Goal: Information Seeking & Learning: Learn about a topic

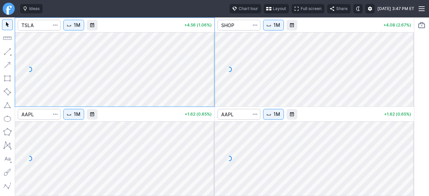
click at [273, 10] on span "Layout" at bounding box center [279, 8] width 13 height 7
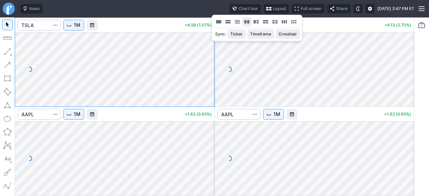
click at [244, 22] on button "Layout" at bounding box center [246, 21] width 9 height 9
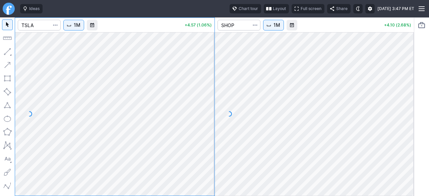
click at [278, 30] on button "1M" at bounding box center [273, 25] width 21 height 11
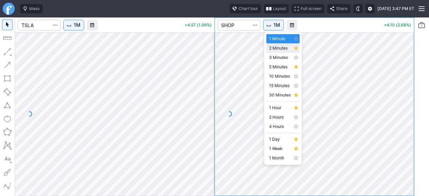
click at [275, 51] on link "2 Minutes" at bounding box center [283, 48] width 34 height 9
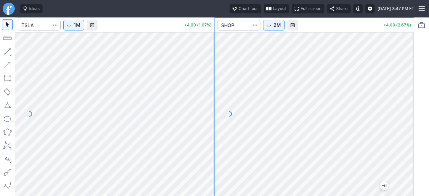
drag, startPoint x: 407, startPoint y: 147, endPoint x: 405, endPoint y: 132, distance: 14.3
click at [405, 132] on div at bounding box center [407, 112] width 14 height 147
drag, startPoint x: 412, startPoint y: 127, endPoint x: 403, endPoint y: 147, distance: 21.3
click at [407, 146] on div at bounding box center [407, 112] width 14 height 147
click at [402, 113] on div at bounding box center [315, 114] width 200 height 164
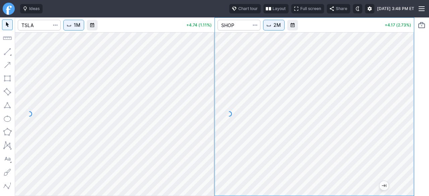
drag, startPoint x: 407, startPoint y: 99, endPoint x: 408, endPoint y: 48, distance: 51.0
click at [408, 48] on div at bounding box center [407, 112] width 14 height 147
click at [411, 111] on div at bounding box center [407, 112] width 14 height 147
click at [272, 26] on span "Interval" at bounding box center [268, 24] width 5 height 5
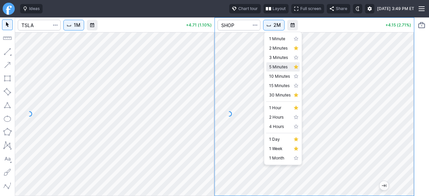
click at [278, 67] on span "5 Minutes" at bounding box center [279, 67] width 21 height 7
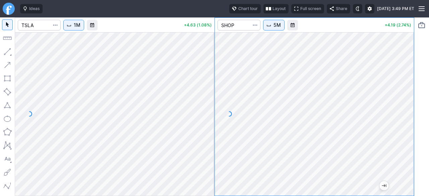
drag, startPoint x: 403, startPoint y: 101, endPoint x: 404, endPoint y: 93, distance: 7.8
click at [403, 97] on div at bounding box center [407, 112] width 14 height 147
click at [407, 108] on div at bounding box center [407, 112] width 14 height 147
drag, startPoint x: 407, startPoint y: 103, endPoint x: 407, endPoint y: 68, distance: 34.5
click at [417, 67] on div "1M +3.57 (0.83%) 5M +3.64 (2.38%)" at bounding box center [214, 106] width 429 height 179
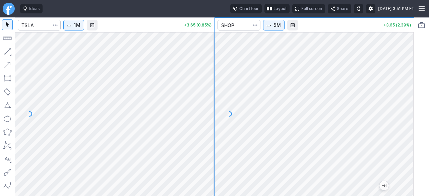
drag, startPoint x: 407, startPoint y: 86, endPoint x: 403, endPoint y: 103, distance: 17.9
click at [405, 101] on div at bounding box center [407, 112] width 14 height 147
click at [404, 108] on div at bounding box center [407, 112] width 14 height 147
click at [392, 160] on div at bounding box center [315, 114] width 200 height 164
drag, startPoint x: 412, startPoint y: 138, endPoint x: 411, endPoint y: 156, distance: 17.5
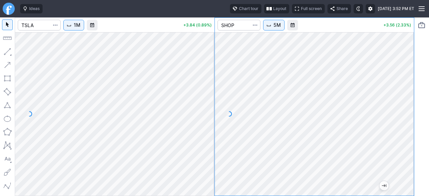
click at [412, 155] on div at bounding box center [407, 112] width 14 height 147
drag, startPoint x: 409, startPoint y: 135, endPoint x: 405, endPoint y: 97, distance: 38.1
click at [405, 98] on div at bounding box center [407, 112] width 14 height 147
drag, startPoint x: 407, startPoint y: 128, endPoint x: 400, endPoint y: 139, distance: 12.8
click at [403, 137] on div at bounding box center [407, 112] width 14 height 147
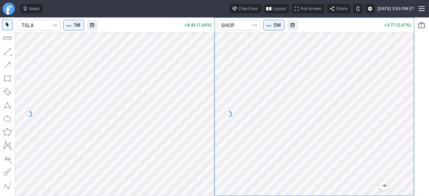
drag, startPoint x: 410, startPoint y: 135, endPoint x: 407, endPoint y: 141, distance: 6.9
click at [407, 141] on div at bounding box center [407, 112] width 14 height 147
drag, startPoint x: 408, startPoint y: 108, endPoint x: 408, endPoint y: 122, distance: 14.1
click at [408, 121] on div at bounding box center [407, 112] width 14 height 147
drag, startPoint x: 403, startPoint y: 96, endPoint x: 402, endPoint y: 80, distance: 15.5
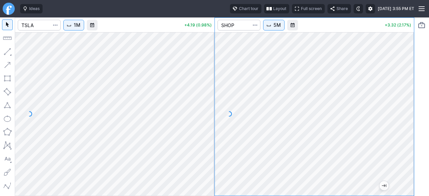
click at [402, 80] on div at bounding box center [407, 112] width 14 height 147
drag, startPoint x: 401, startPoint y: 89, endPoint x: 402, endPoint y: 99, distance: 10.1
click at [402, 99] on div at bounding box center [407, 112] width 14 height 147
drag, startPoint x: 407, startPoint y: 113, endPoint x: 407, endPoint y: 145, distance: 31.5
click at [414, 143] on div at bounding box center [407, 112] width 14 height 147
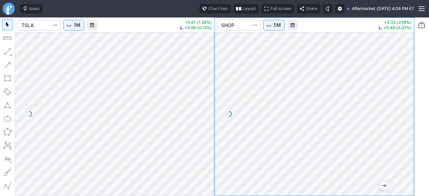
drag, startPoint x: 408, startPoint y: 147, endPoint x: 404, endPoint y: 94, distance: 53.2
click at [404, 97] on div at bounding box center [407, 112] width 14 height 147
click at [408, 125] on div at bounding box center [407, 112] width 14 height 147
drag, startPoint x: 408, startPoint y: 124, endPoint x: 408, endPoint y: 148, distance: 23.1
click at [408, 147] on div at bounding box center [407, 112] width 14 height 147
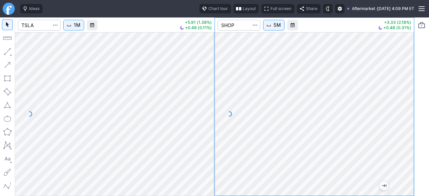
click at [265, 24] on button "5M" at bounding box center [273, 25] width 21 height 11
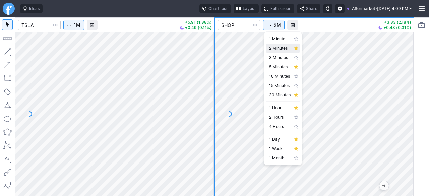
click at [270, 51] on span "2 Minutes" at bounding box center [279, 48] width 21 height 7
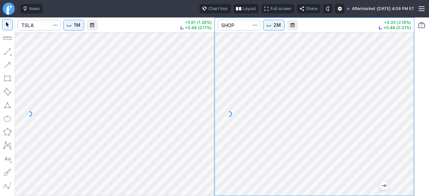
click at [400, 111] on div at bounding box center [315, 114] width 200 height 164
drag, startPoint x: 409, startPoint y: 135, endPoint x: 402, endPoint y: 160, distance: 25.4
click at [408, 159] on div at bounding box center [407, 112] width 14 height 147
click at [417, 127] on div "1M +5.91 (1.38%) +0.44 (0.10%) 2M +3.33 (2.18%) +0.48 (0.31%)" at bounding box center [214, 106] width 429 height 179
drag, startPoint x: 405, startPoint y: 102, endPoint x: 402, endPoint y: 110, distance: 9.5
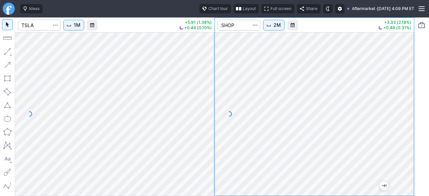
click at [402, 110] on div at bounding box center [407, 112] width 14 height 147
click at [387, 88] on div at bounding box center [315, 114] width 200 height 164
drag, startPoint x: 411, startPoint y: 109, endPoint x: 404, endPoint y: 122, distance: 15.2
click at [407, 122] on div at bounding box center [407, 112] width 14 height 147
drag, startPoint x: 405, startPoint y: 132, endPoint x: 406, endPoint y: 104, distance: 28.2
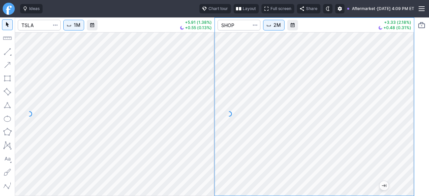
click at [408, 108] on div at bounding box center [407, 112] width 14 height 147
click at [402, 131] on div at bounding box center [407, 112] width 14 height 147
drag, startPoint x: 407, startPoint y: 95, endPoint x: 408, endPoint y: 83, distance: 12.1
click at [408, 83] on div at bounding box center [407, 112] width 14 height 147
drag, startPoint x: 406, startPoint y: 84, endPoint x: 404, endPoint y: 105, distance: 21.6
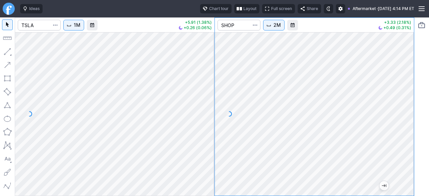
click at [404, 105] on div at bounding box center [407, 112] width 14 height 147
click at [166, 117] on div "1M +5.91 (1.38%) +0.26 (0.06%) 2M +3.33 (2.18%) +0.49 (0.31%)" at bounding box center [215, 106] width 400 height 179
drag, startPoint x: 411, startPoint y: 118, endPoint x: 408, endPoint y: 126, distance: 8.1
click at [411, 130] on div at bounding box center [407, 112] width 14 height 147
